Goal: Task Accomplishment & Management: Use online tool/utility

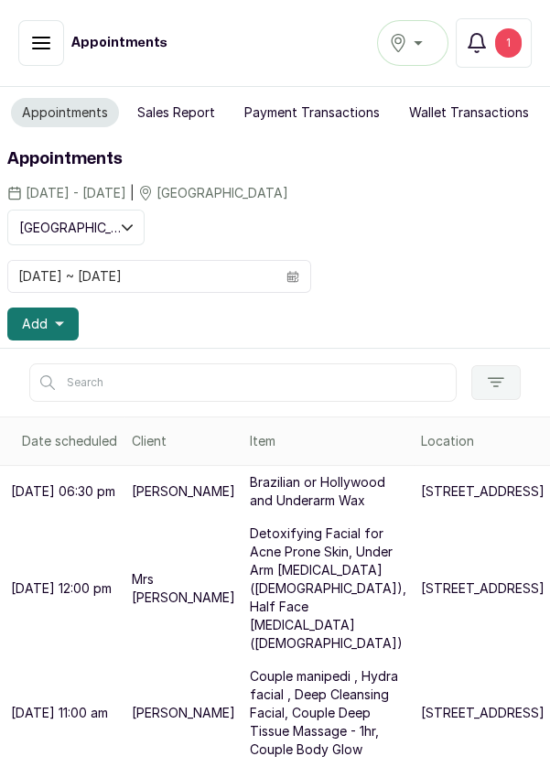
click at [521, 48] on div "1" at bounding box center [508, 42] width 27 height 29
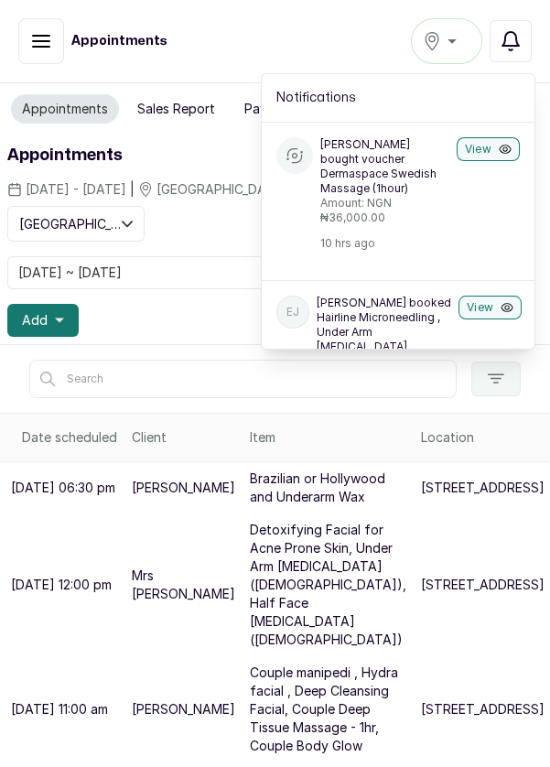
click at [445, 222] on p "Amount: NGN ₦36,000.00" at bounding box center [384, 210] width 129 height 29
click at [484, 149] on button "View" at bounding box center [488, 149] width 63 height 24
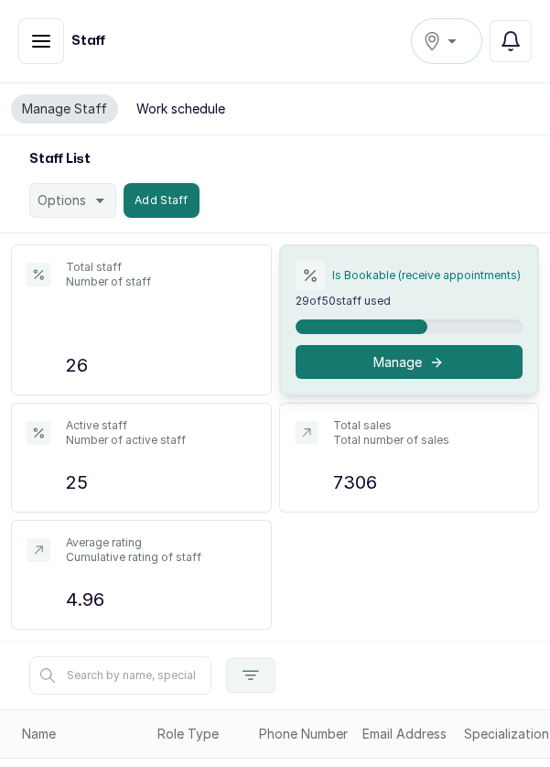
click at [456, 43] on div "[GEOGRAPHIC_DATA]" at bounding box center [447, 41] width 48 height 22
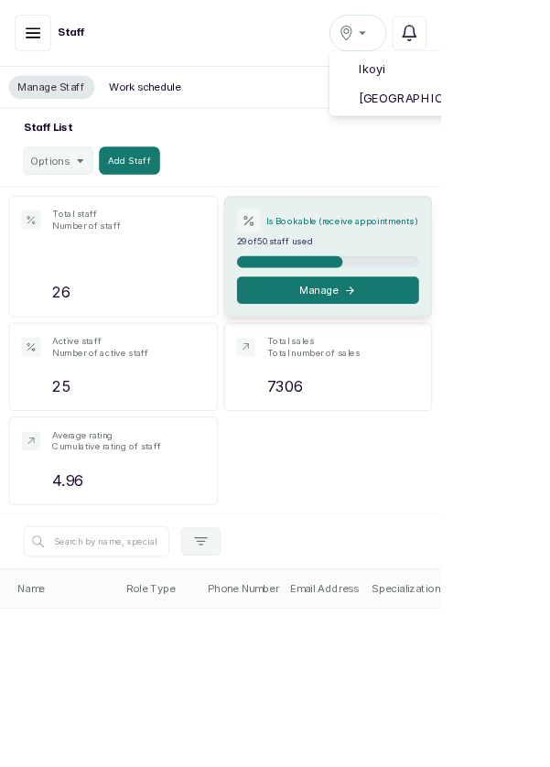
click at [544, 126] on span "[GEOGRAPHIC_DATA]" at bounding box center [559, 123] width 223 height 22
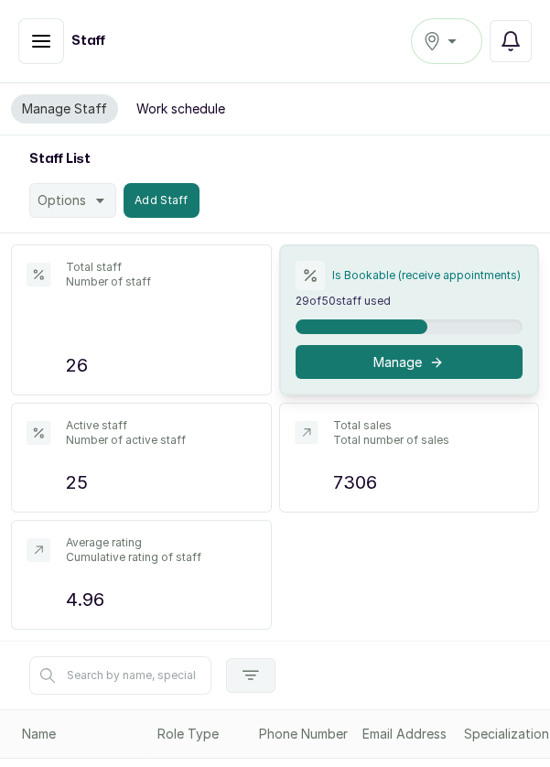
click at [455, 41] on div "[GEOGRAPHIC_DATA]" at bounding box center [447, 41] width 48 height 22
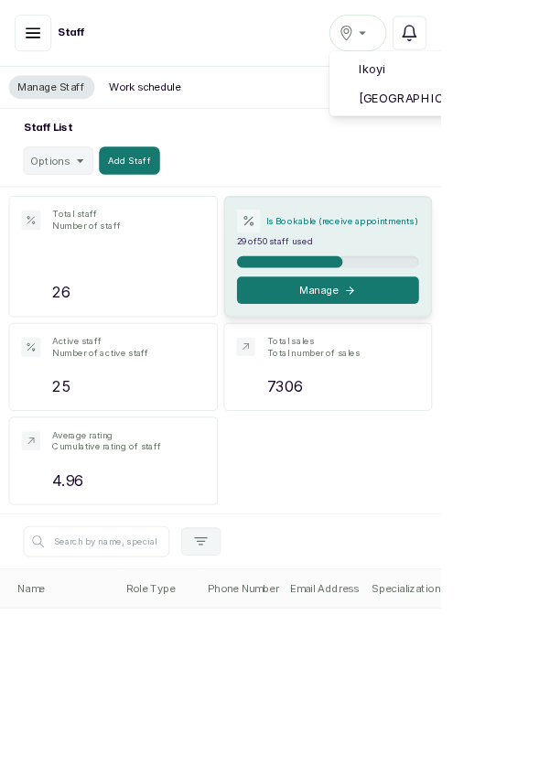
click at [516, 120] on span "[GEOGRAPHIC_DATA]" at bounding box center [559, 123] width 223 height 22
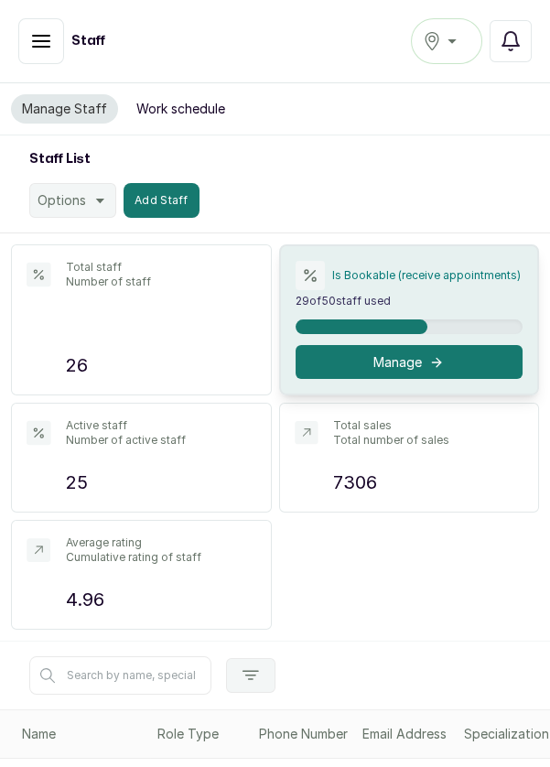
click at [48, 36] on icon "button" at bounding box center [41, 41] width 16 height 11
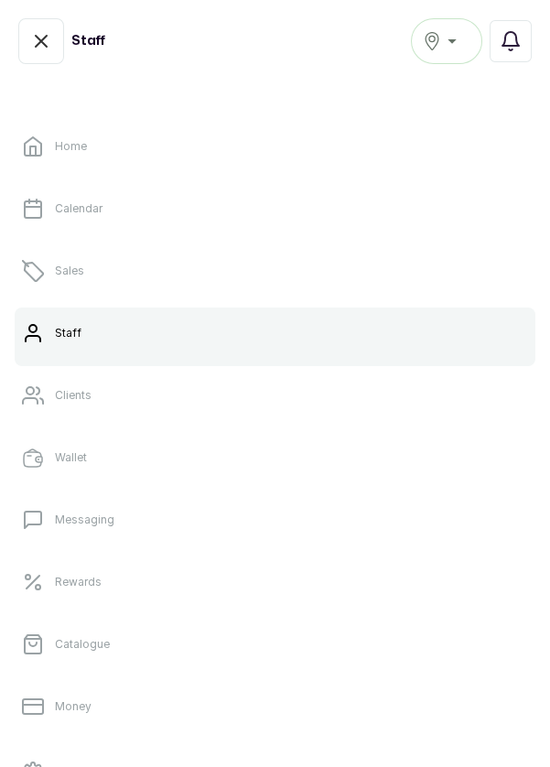
click at [93, 284] on link "Sales" at bounding box center [275, 270] width 521 height 51
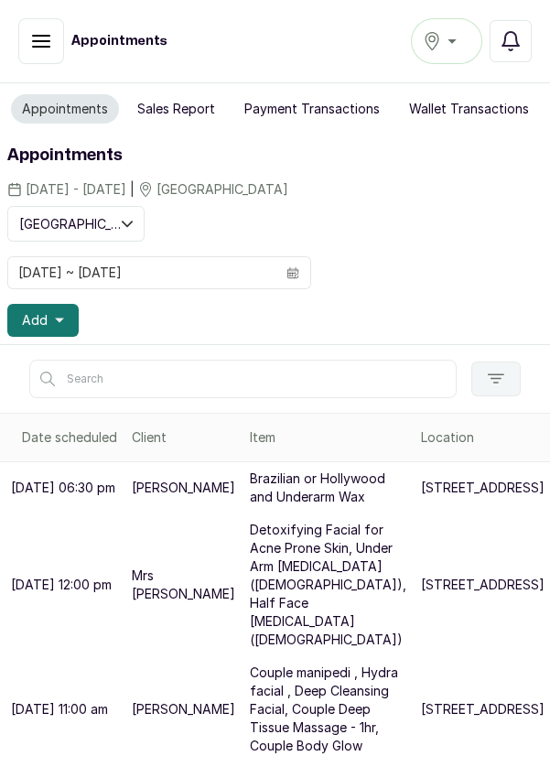
click at [519, 44] on icon "button" at bounding box center [511, 41] width 22 height 22
click at [514, 52] on button "Notifications" at bounding box center [511, 41] width 42 height 42
click at [516, 37] on icon "button" at bounding box center [510, 41] width 16 height 18
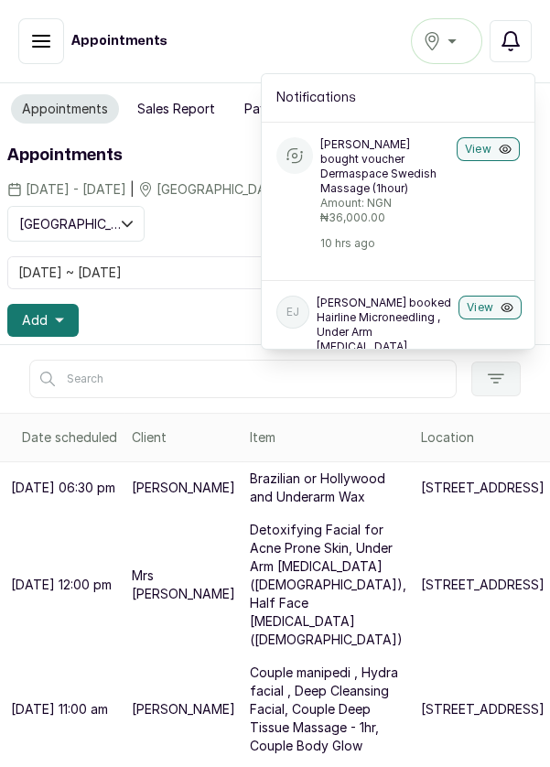
click at [384, 183] on p "Olutade Olaegbe bought voucher Dermaspace Swedish Massage (1hour)" at bounding box center [384, 166] width 129 height 59
click at [362, 193] on p "Olutade Olaegbe bought voucher Dermaspace Swedish Massage (1hour)" at bounding box center [384, 166] width 129 height 59
click at [488, 153] on button "View" at bounding box center [488, 149] width 63 height 24
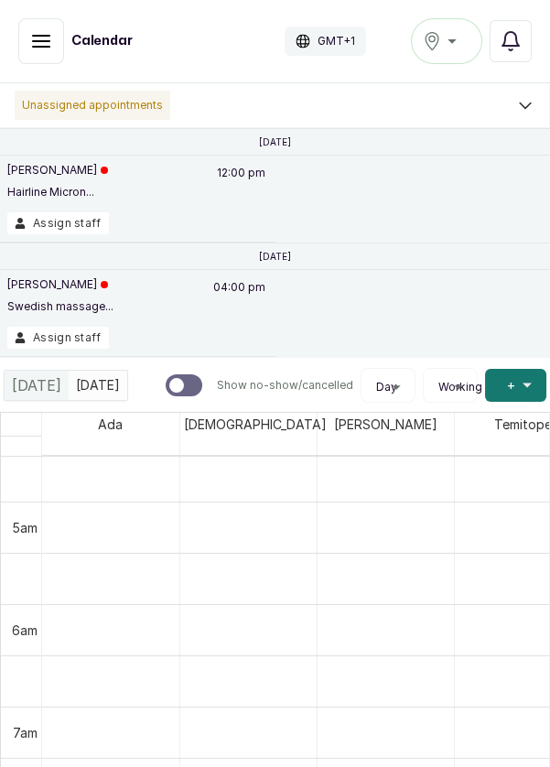
click at [87, 222] on button "Assign staff" at bounding box center [58, 223] width 102 height 22
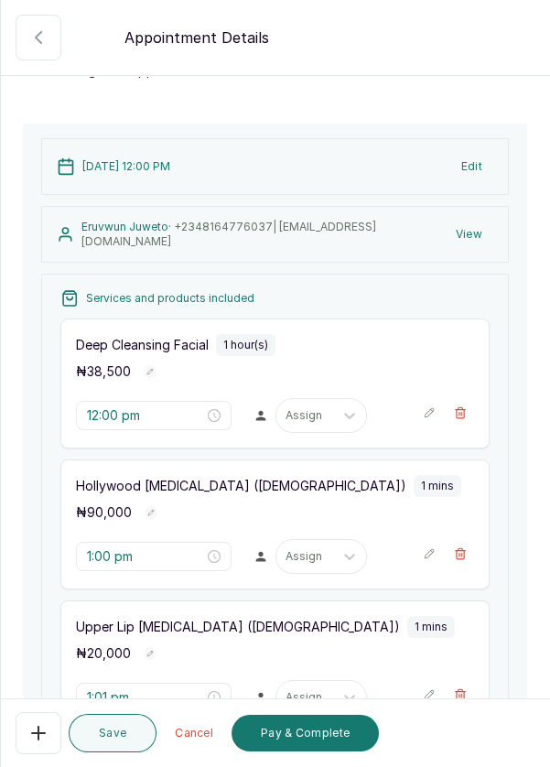
scroll to position [80, 0]
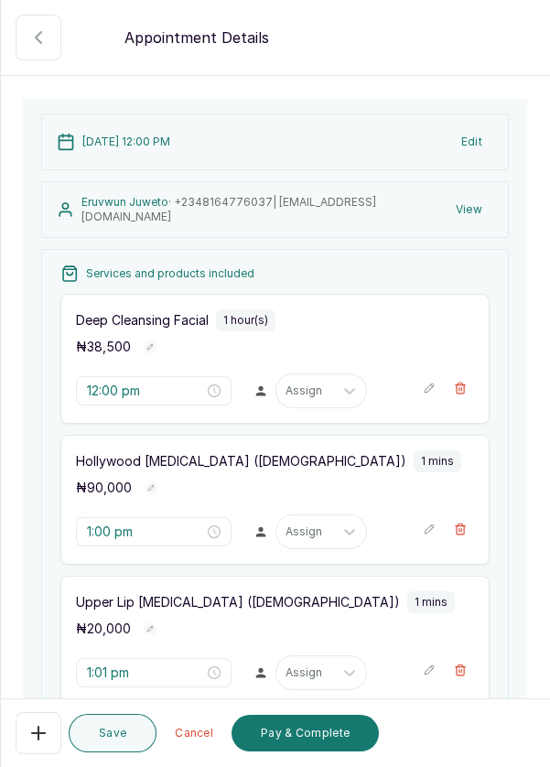
click at [42, 38] on icon "button" at bounding box center [38, 38] width 22 height 22
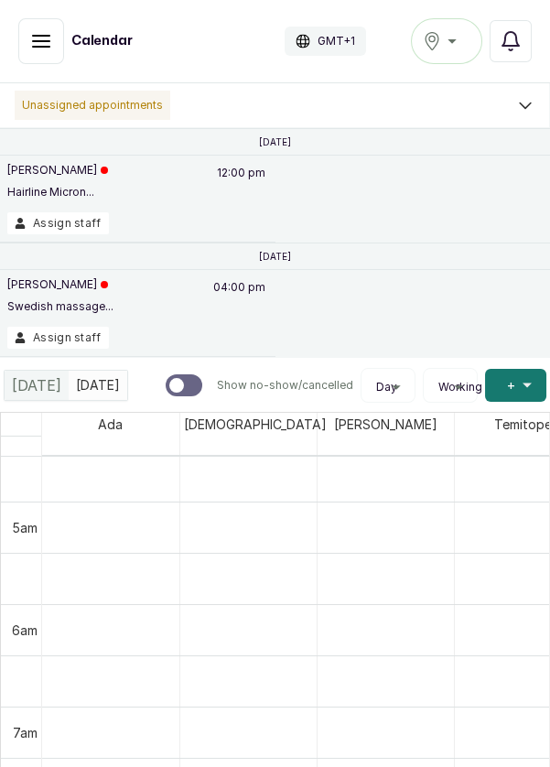
click at [286, 305] on div "Nyore Ohwahwa Swedish massage... 04:00 pm Assign staff" at bounding box center [275, 313] width 550 height 87
click at [94, 297] on div "Nyore Ohwahwa Swedish massage..." at bounding box center [60, 301] width 106 height 49
click at [131, 187] on div "Eruvwun Juweto Hairline Micron... 12:00 pm" at bounding box center [137, 187] width 261 height 49
click at [262, 163] on p "12:00 pm" at bounding box center [241, 187] width 54 height 49
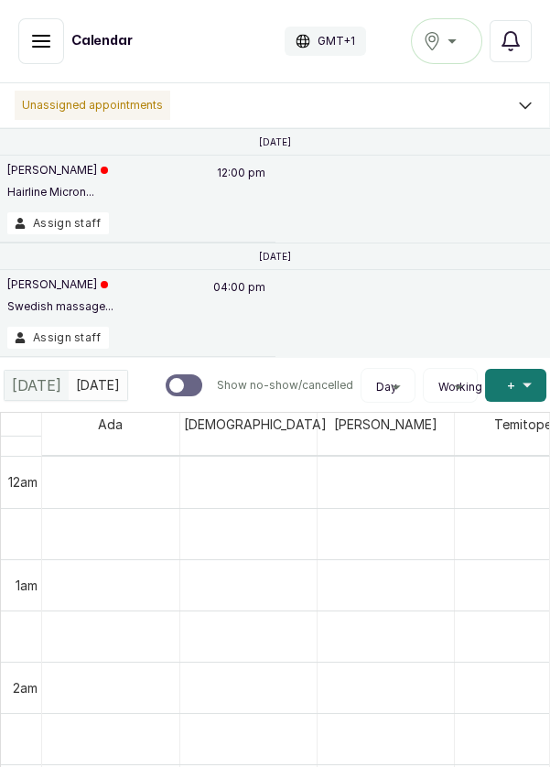
click at [232, 174] on p "12:00 pm" at bounding box center [241, 187] width 54 height 49
click at [433, 192] on div "Eruvwun Juweto Hairline Micron... 12:00 pm Assign staff" at bounding box center [275, 199] width 550 height 87
click at [42, 194] on p "Hairline Micron..." at bounding box center [57, 192] width 101 height 15
click at [52, 178] on div "Eruvwun Juweto Hairline Micron..." at bounding box center [57, 187] width 101 height 49
click at [161, 178] on div "Eruvwun Juweto Hairline Micron... 12:00 pm" at bounding box center [137, 187] width 261 height 49
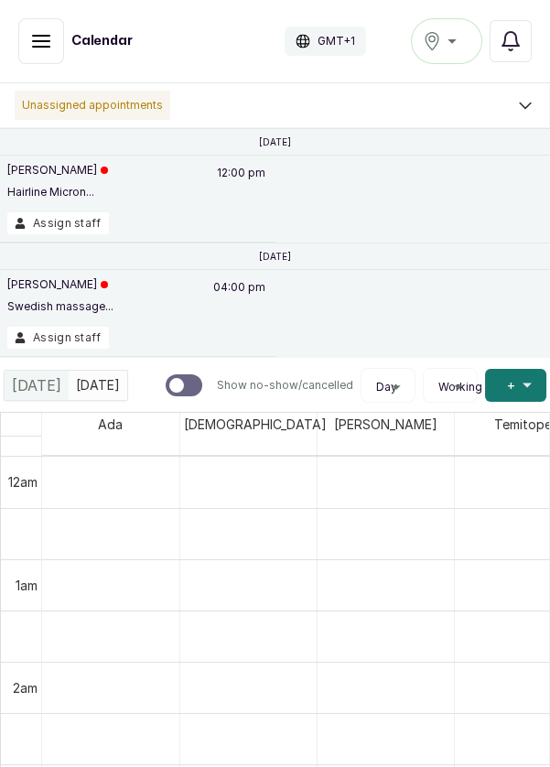
click at [225, 191] on p "12:00 pm" at bounding box center [241, 187] width 54 height 49
click at [255, 158] on div "Eruvwun Juweto Hairline Micron... 12:00 pm Assign staff" at bounding box center [138, 199] width 276 height 87
click at [77, 222] on button "Assign staff" at bounding box center [58, 223] width 102 height 22
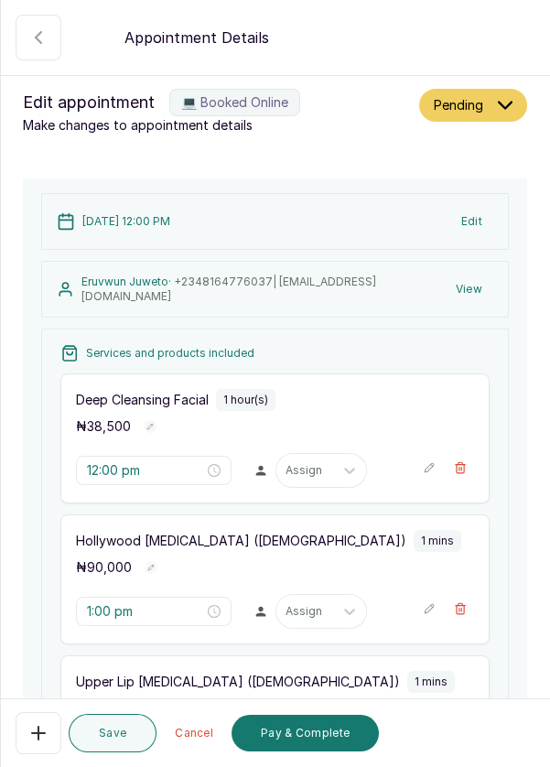
click at [24, 44] on button "Show no-show/cancelled" at bounding box center [39, 38] width 46 height 46
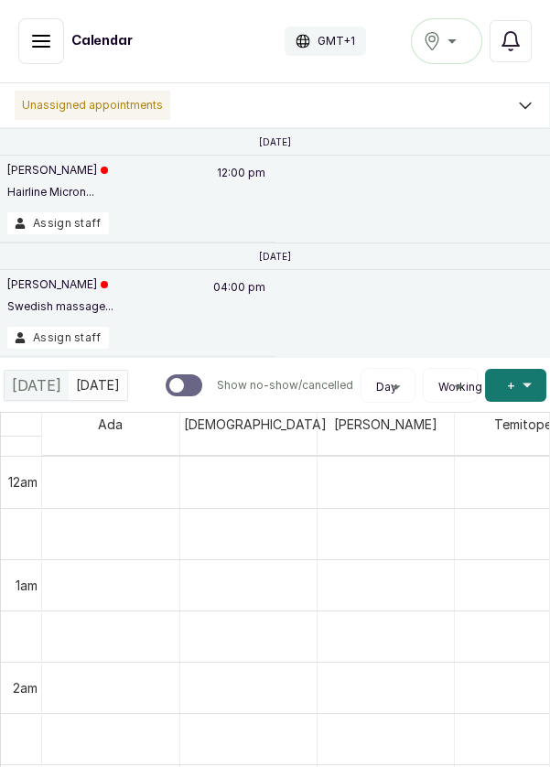
click at [76, 337] on button "Assign staff" at bounding box center [58, 338] width 102 height 22
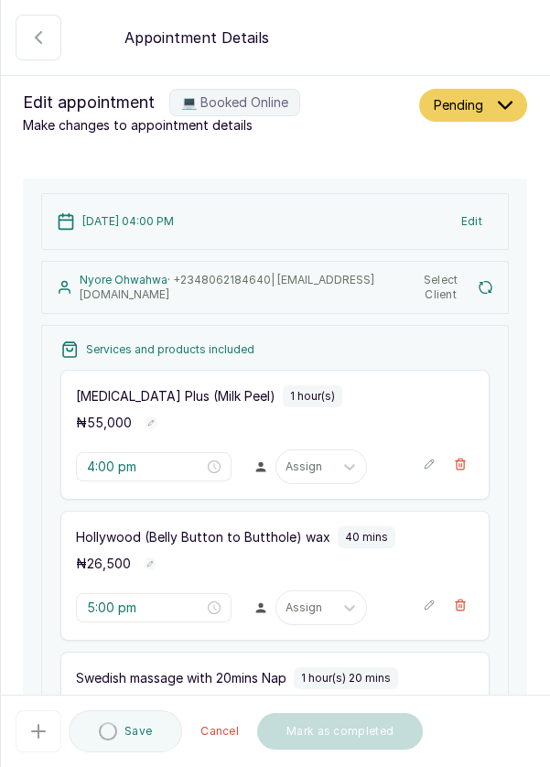
type input "4:00 pm"
type input "5:00 pm"
type input "5:40 pm"
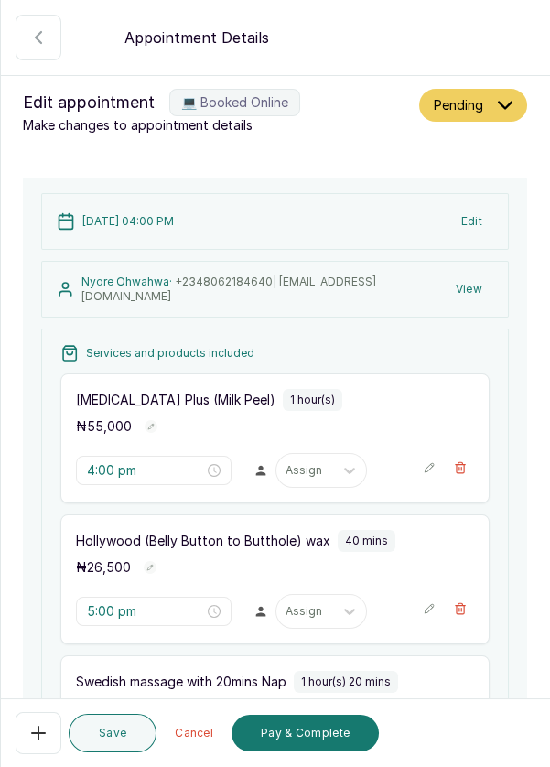
click at [36, 49] on button "Show no-show/cancelled" at bounding box center [39, 38] width 46 height 46
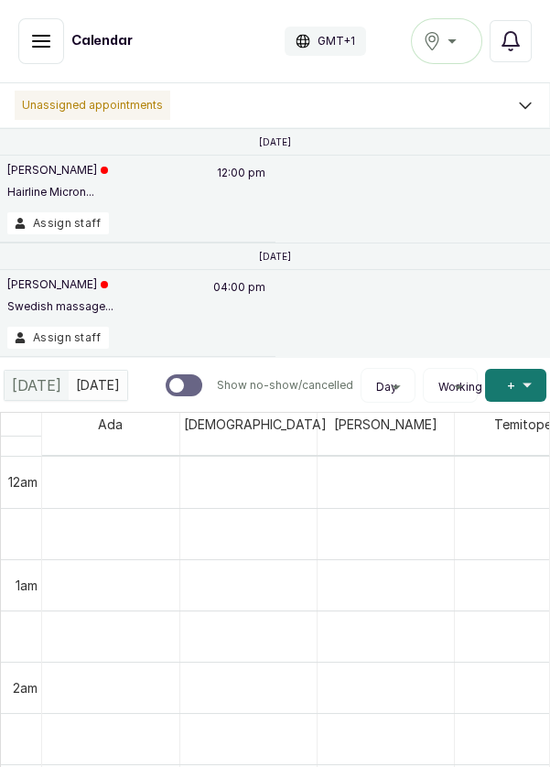
click at [71, 224] on button "Assign staff" at bounding box center [58, 223] width 102 height 22
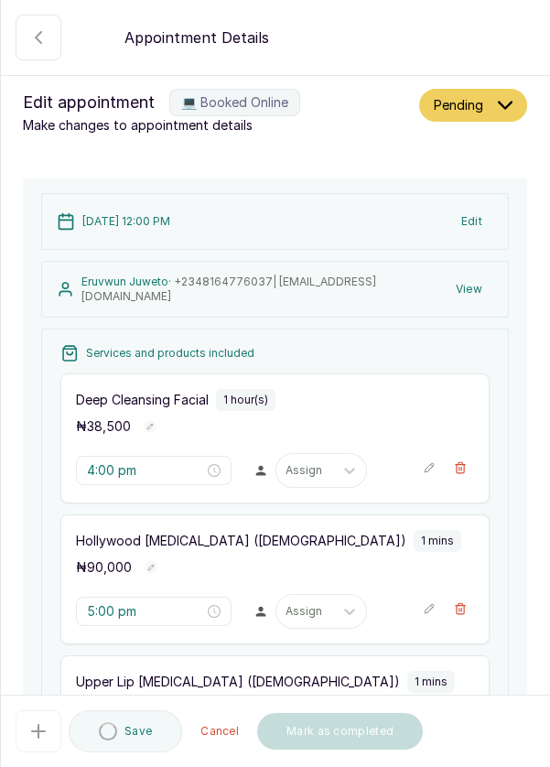
type input "12:00 pm"
type input "1:00 pm"
type input "1:01 pm"
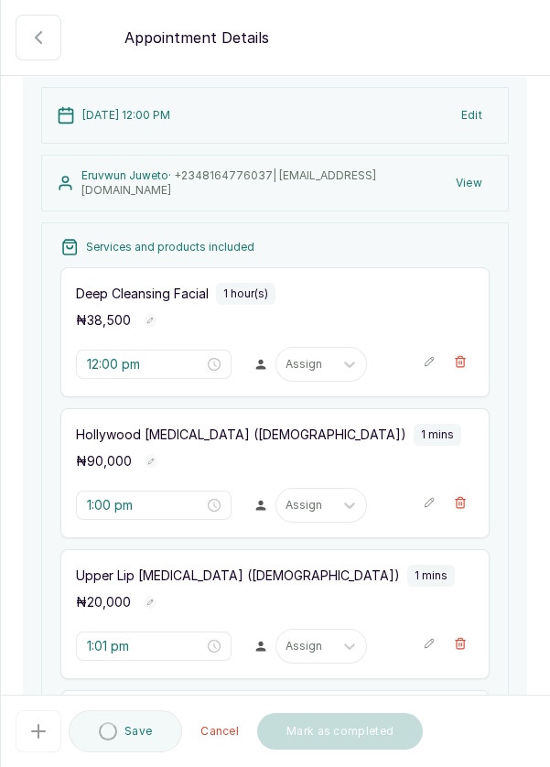
scroll to position [107, 0]
